Goal: Information Seeking & Learning: Find specific fact

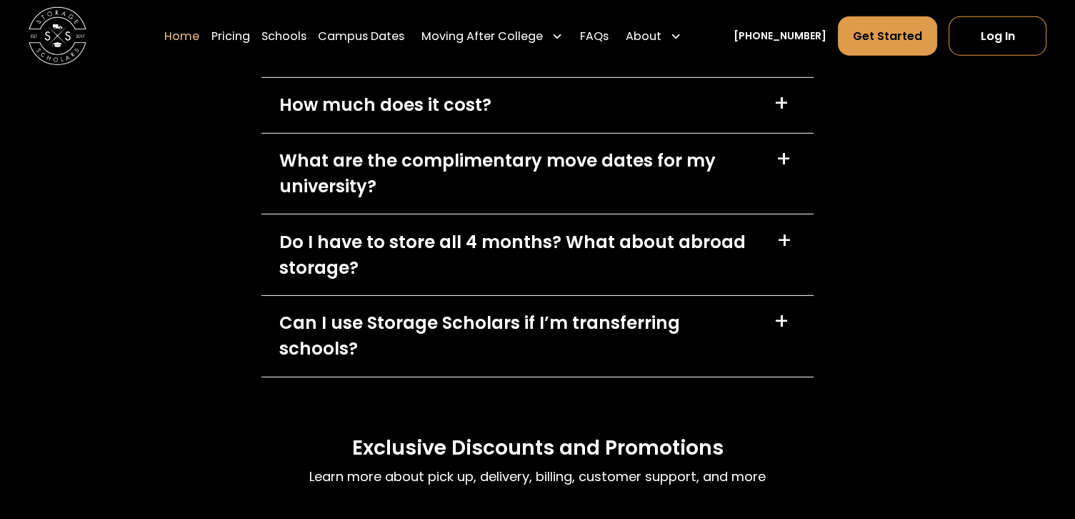
scroll to position [4232, 0]
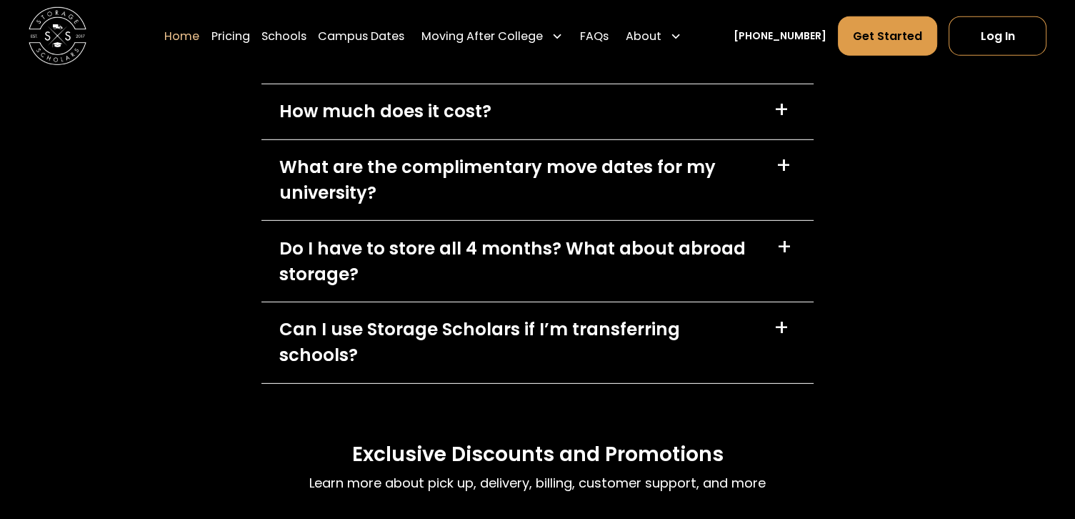
click at [744, 173] on div "What are the complimentary move dates for my university?" at bounding box center [518, 179] width 479 height 51
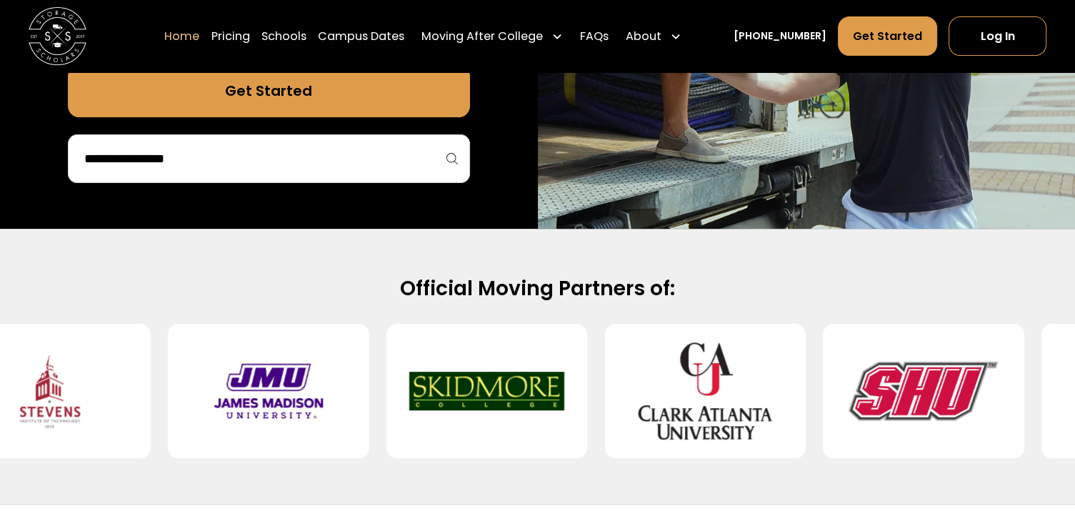
scroll to position [368, 0]
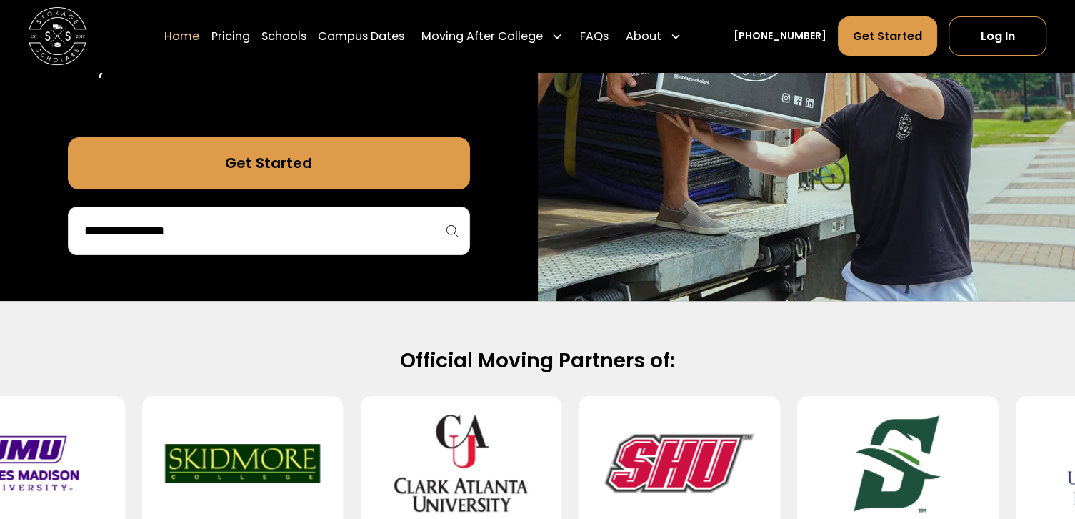
click at [342, 248] on div at bounding box center [269, 230] width 402 height 49
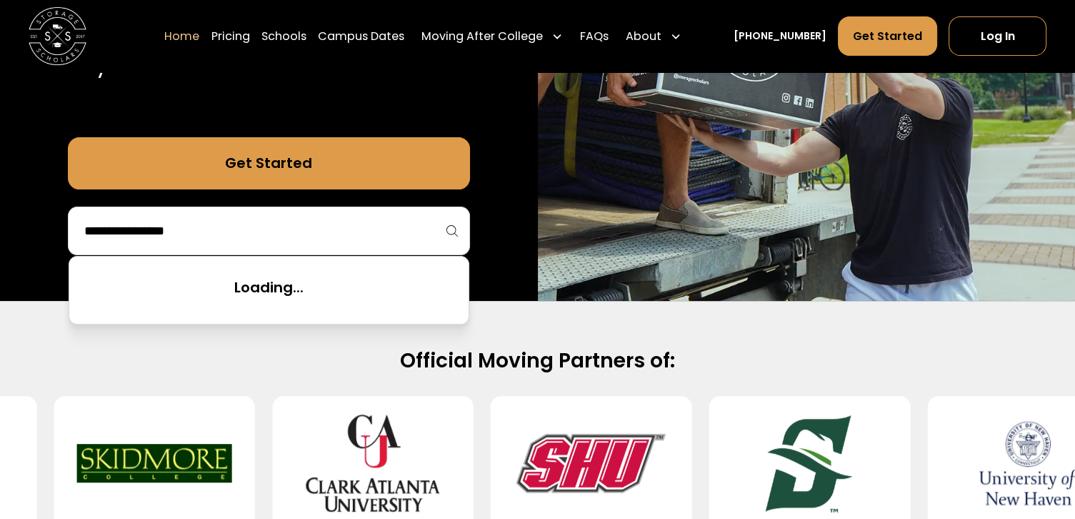
click at [309, 224] on input "search" at bounding box center [269, 231] width 372 height 24
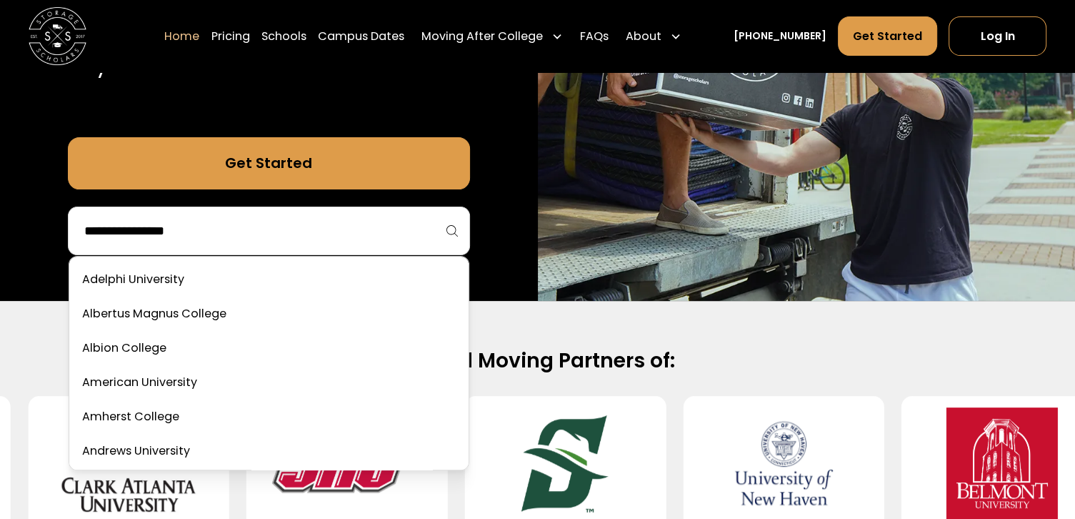
type input "*"
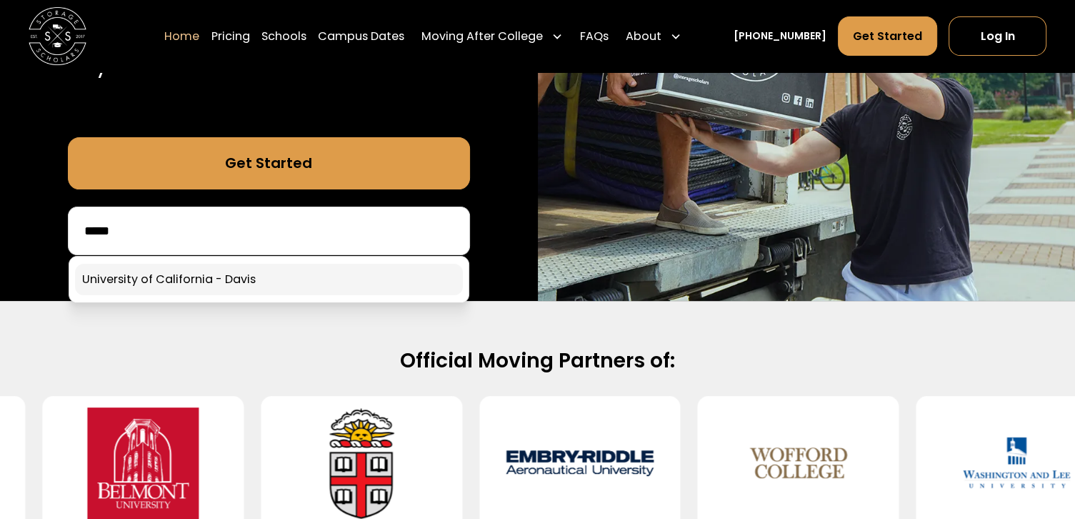
click at [149, 285] on div "40,000 moves since [DATE] Stress free student storage and moving. Sign up in 5 …" at bounding box center [269, 25] width 538 height 551
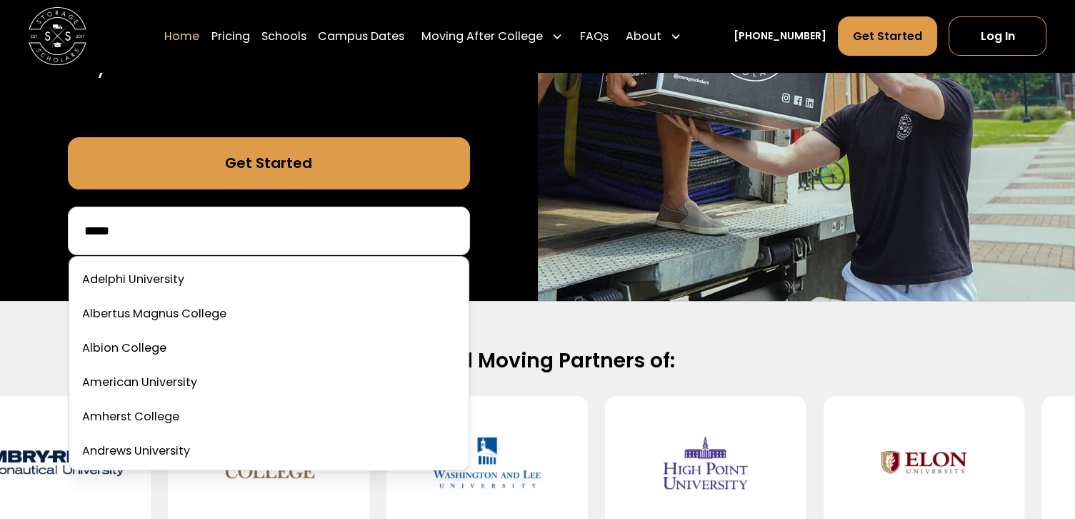
click at [153, 229] on input "*****" at bounding box center [269, 231] width 372 height 24
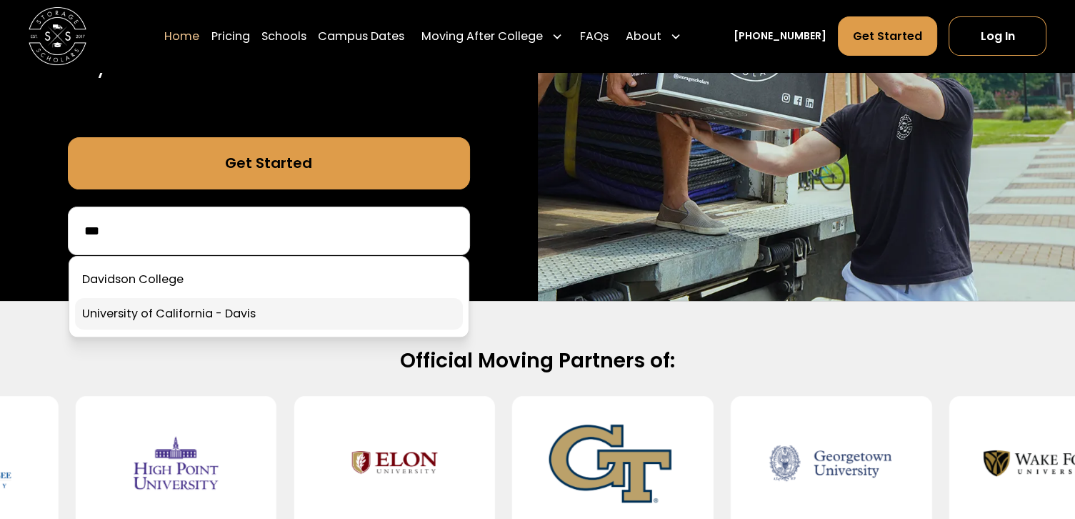
click at [206, 312] on link at bounding box center [269, 313] width 388 height 31
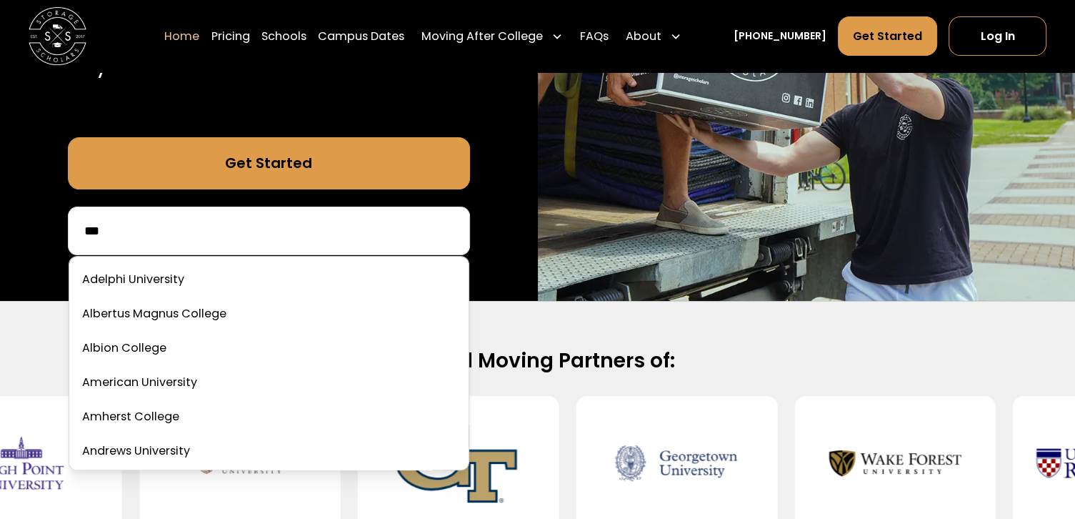
click at [131, 230] on input "***" at bounding box center [269, 231] width 372 height 24
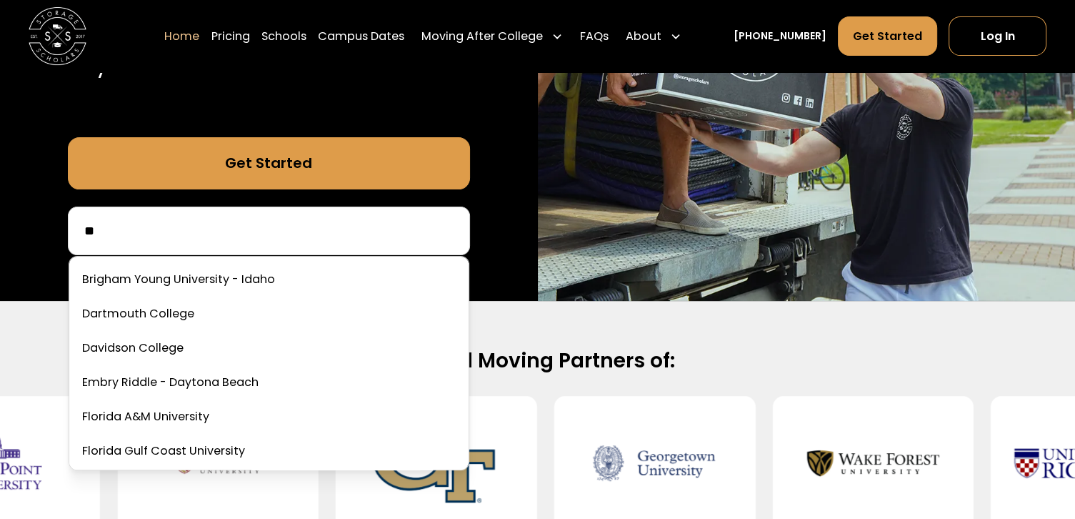
type input "*"
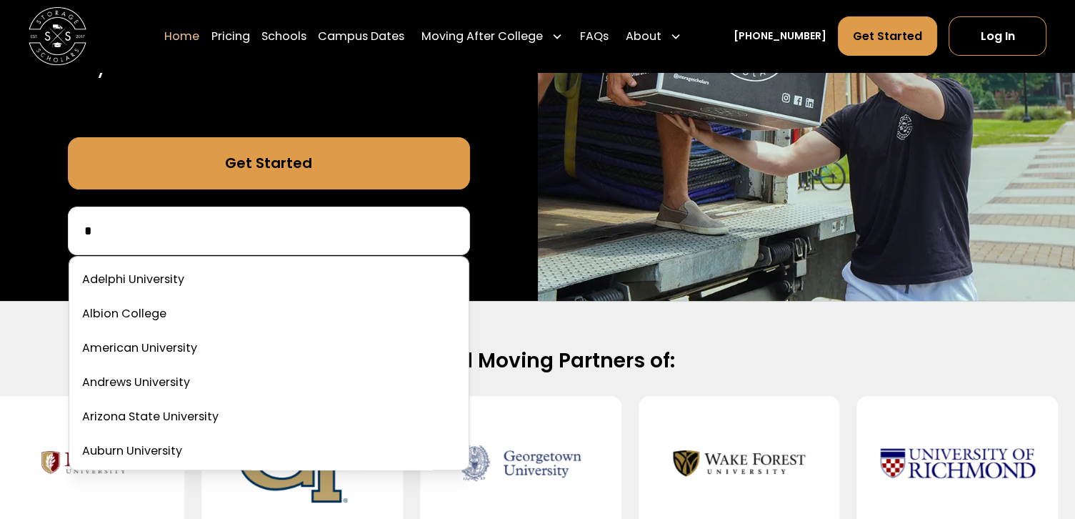
type input "*"
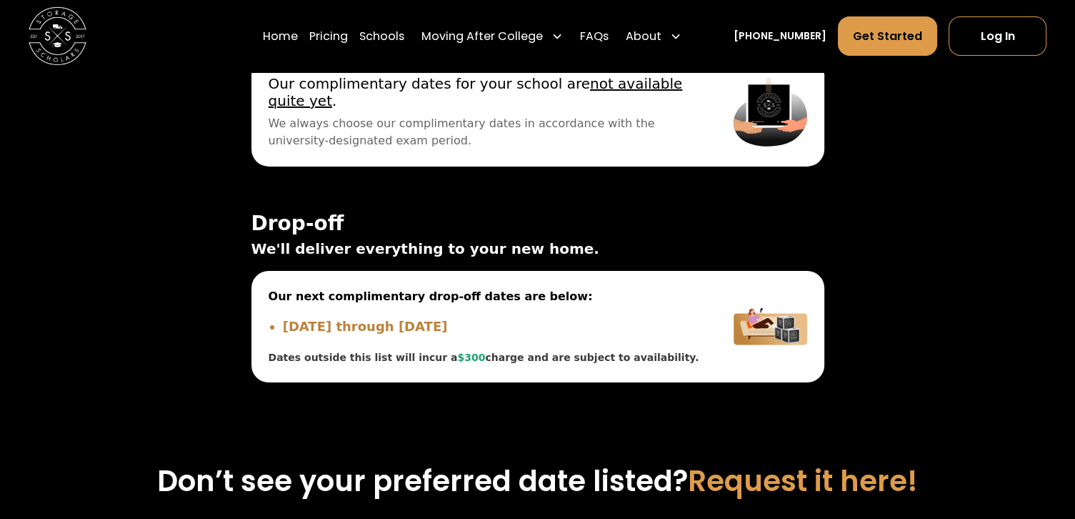
scroll to position [4889, 0]
